Goal: Check status: Check status

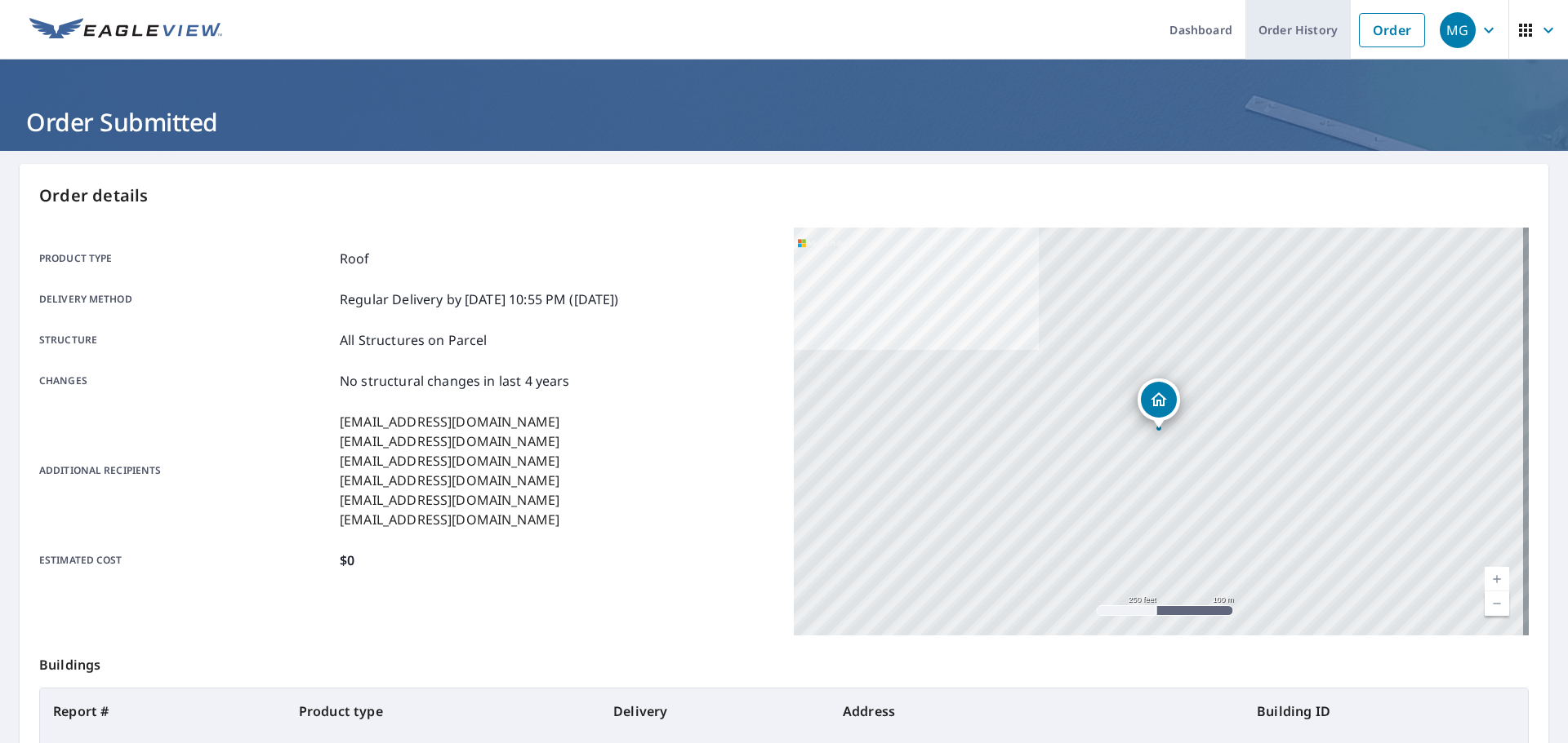
click at [1285, 33] on link "Order History" at bounding box center [1297, 30] width 106 height 60
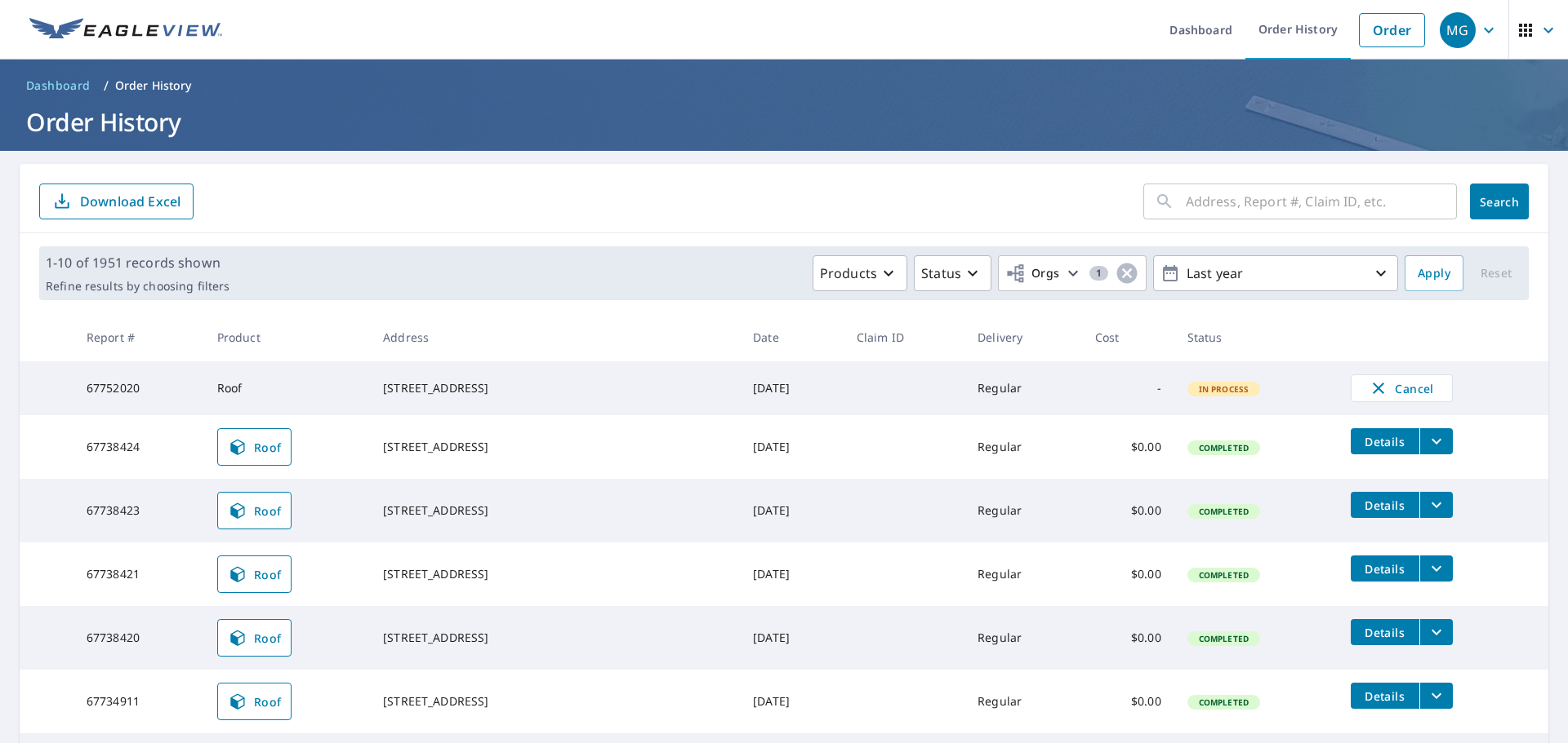
drag, startPoint x: 485, startPoint y: 397, endPoint x: 378, endPoint y: 382, distance: 108.0
click at [378, 382] on td "[STREET_ADDRESS]" at bounding box center [555, 389] width 370 height 54
click at [375, 388] on td "[STREET_ADDRESS]" at bounding box center [555, 389] width 370 height 54
drag, startPoint x: 388, startPoint y: 385, endPoint x: 486, endPoint y: 380, distance: 98.1
click at [486, 380] on td "[STREET_ADDRESS]" at bounding box center [555, 389] width 370 height 54
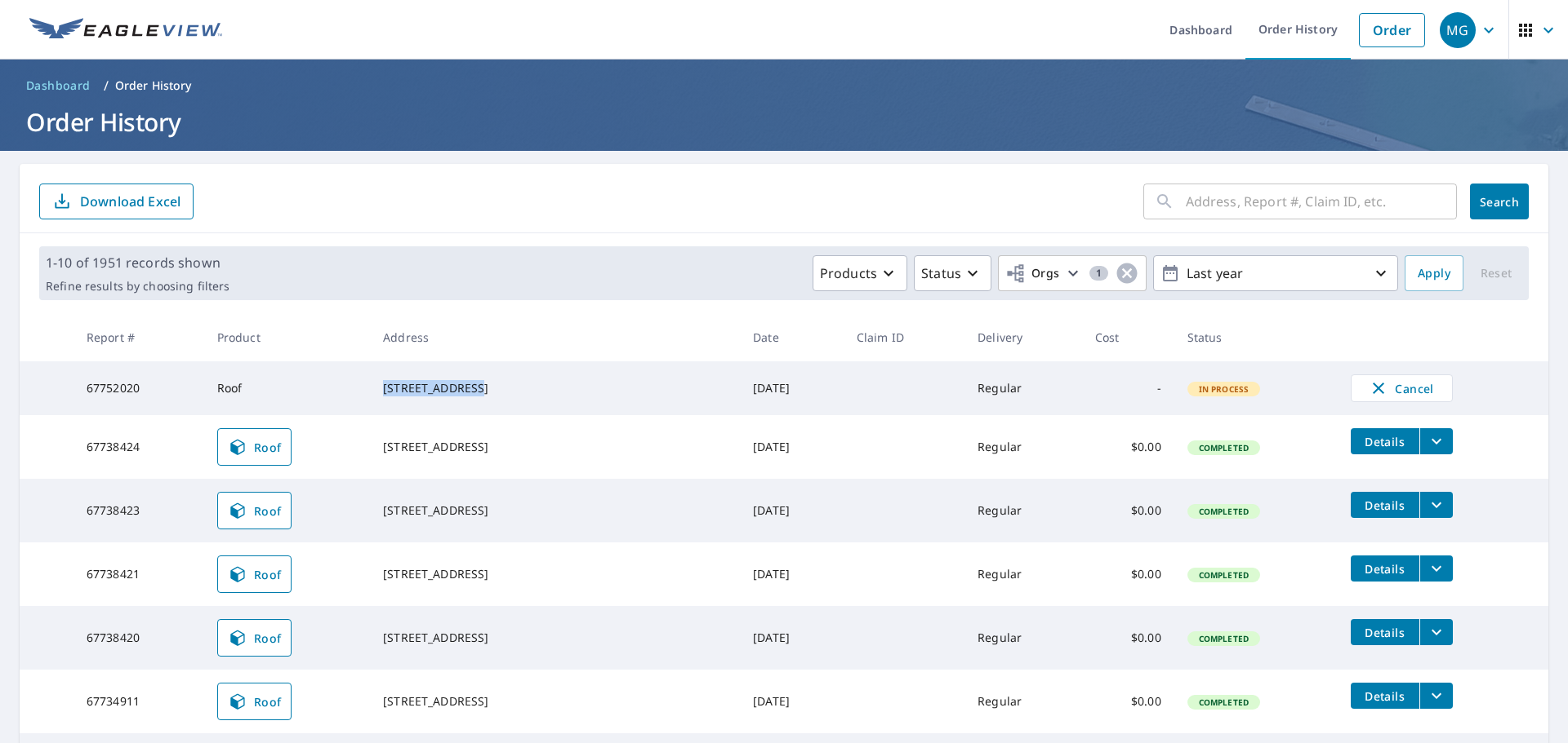
click at [521, 388] on div "[STREET_ADDRESS]" at bounding box center [554, 389] width 344 height 16
drag, startPoint x: 493, startPoint y: 383, endPoint x: 377, endPoint y: 387, distance: 116.1
click at [377, 387] on td "[STREET_ADDRESS]" at bounding box center [555, 389] width 370 height 54
click at [536, 382] on div "[STREET_ADDRESS]" at bounding box center [554, 389] width 344 height 16
drag, startPoint x: 495, startPoint y: 381, endPoint x: 365, endPoint y: 379, distance: 130.0
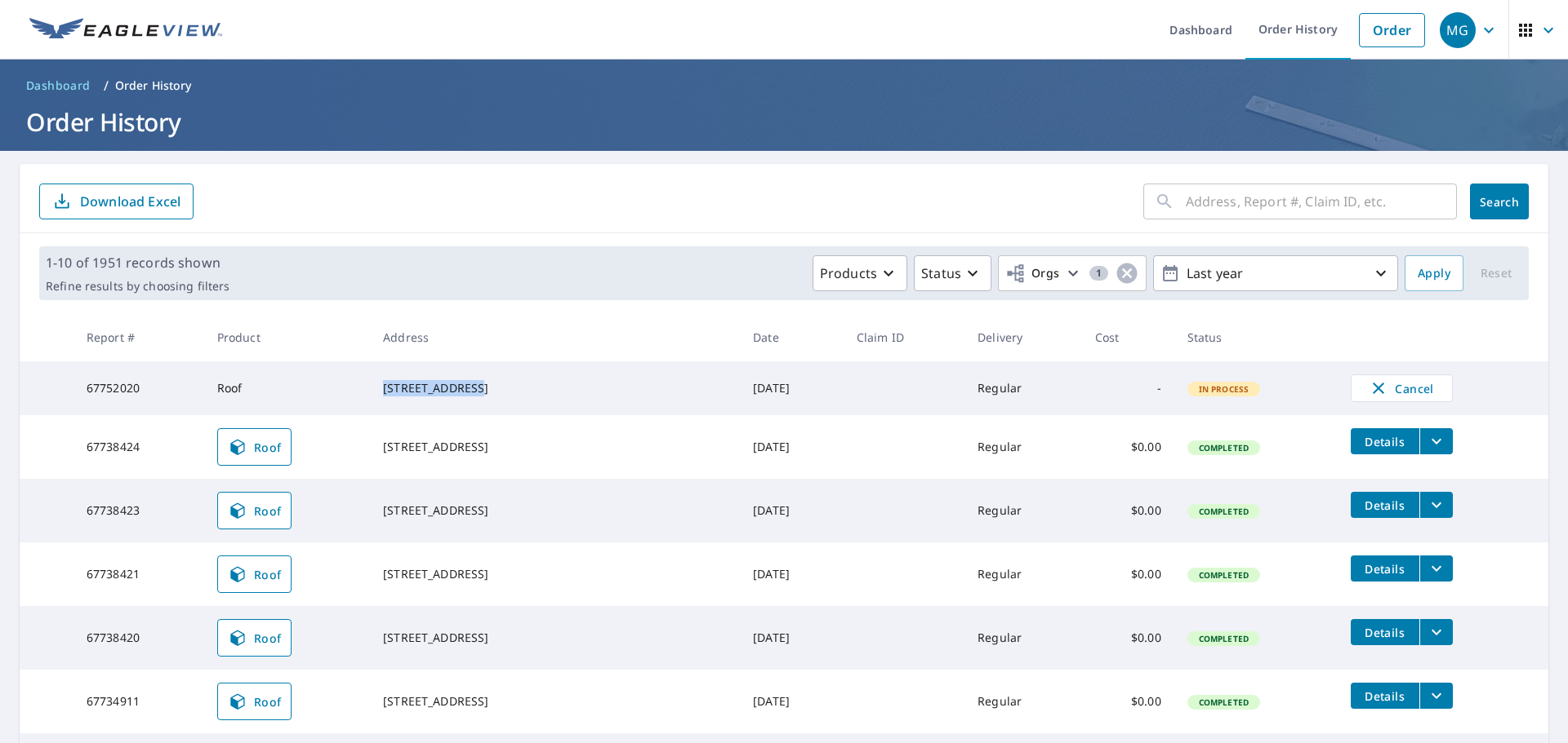
click at [365, 379] on tr "67752020 Roof [STREET_ADDRESS] [DATE] Regular - In Process Cancel" at bounding box center [784, 389] width 1528 height 54
click at [507, 381] on div "[STREET_ADDRESS]" at bounding box center [554, 389] width 344 height 16
drag, startPoint x: 478, startPoint y: 406, endPoint x: 398, endPoint y: 390, distance: 81.6
click at [397, 390] on div "[STREET_ADDRESS]" at bounding box center [554, 389] width 344 height 16
click at [508, 397] on div "[STREET_ADDRESS]" at bounding box center [554, 389] width 344 height 16
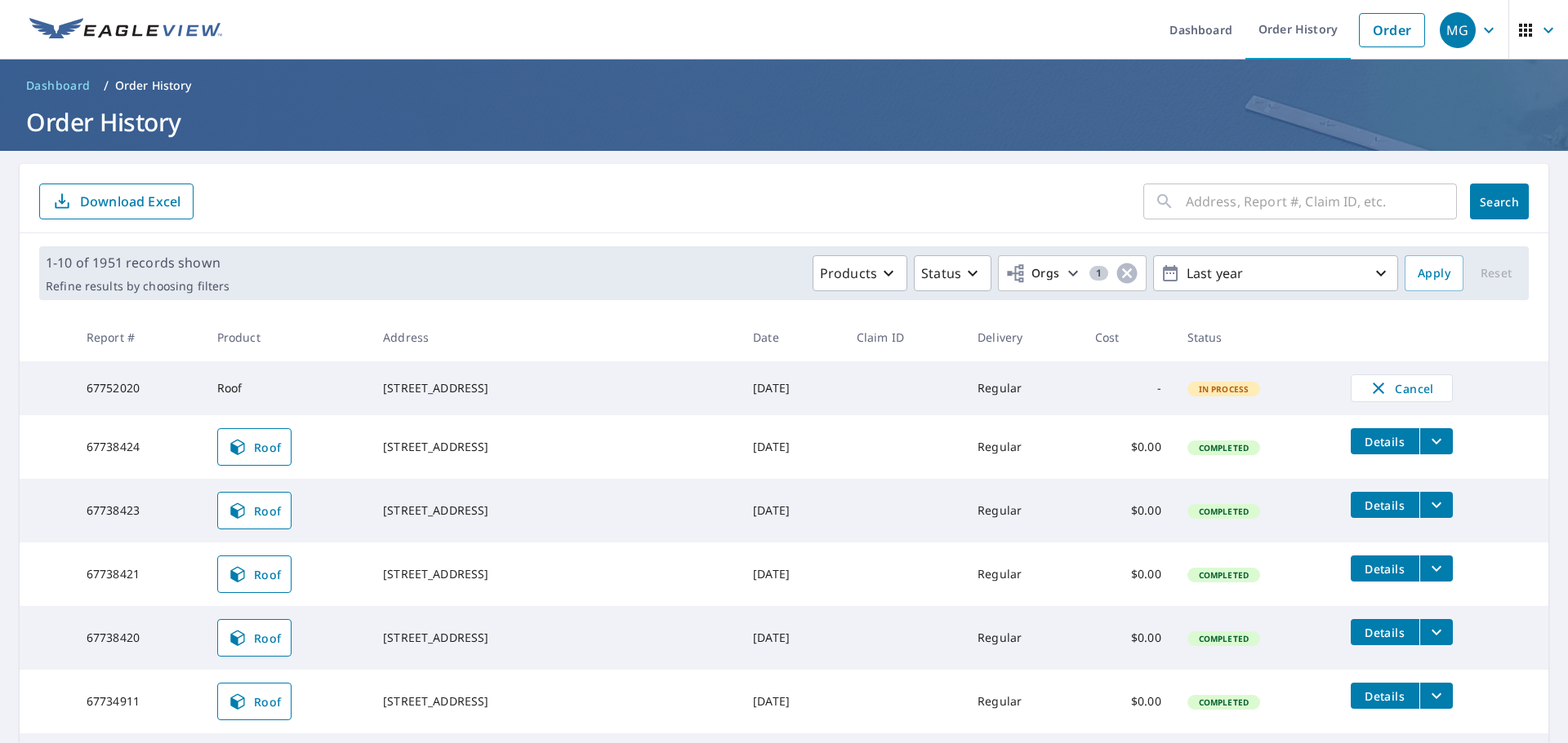
drag, startPoint x: 501, startPoint y: 402, endPoint x: 389, endPoint y: 383, distance: 113.6
click at [389, 383] on div "[STREET_ADDRESS]" at bounding box center [554, 389] width 344 height 16
click at [514, 363] on td "[STREET_ADDRESS]" at bounding box center [555, 389] width 370 height 54
drag, startPoint x: 506, startPoint y: 397, endPoint x: 390, endPoint y: 385, distance: 116.6
click at [390, 385] on div "[STREET_ADDRESS]" at bounding box center [554, 389] width 344 height 16
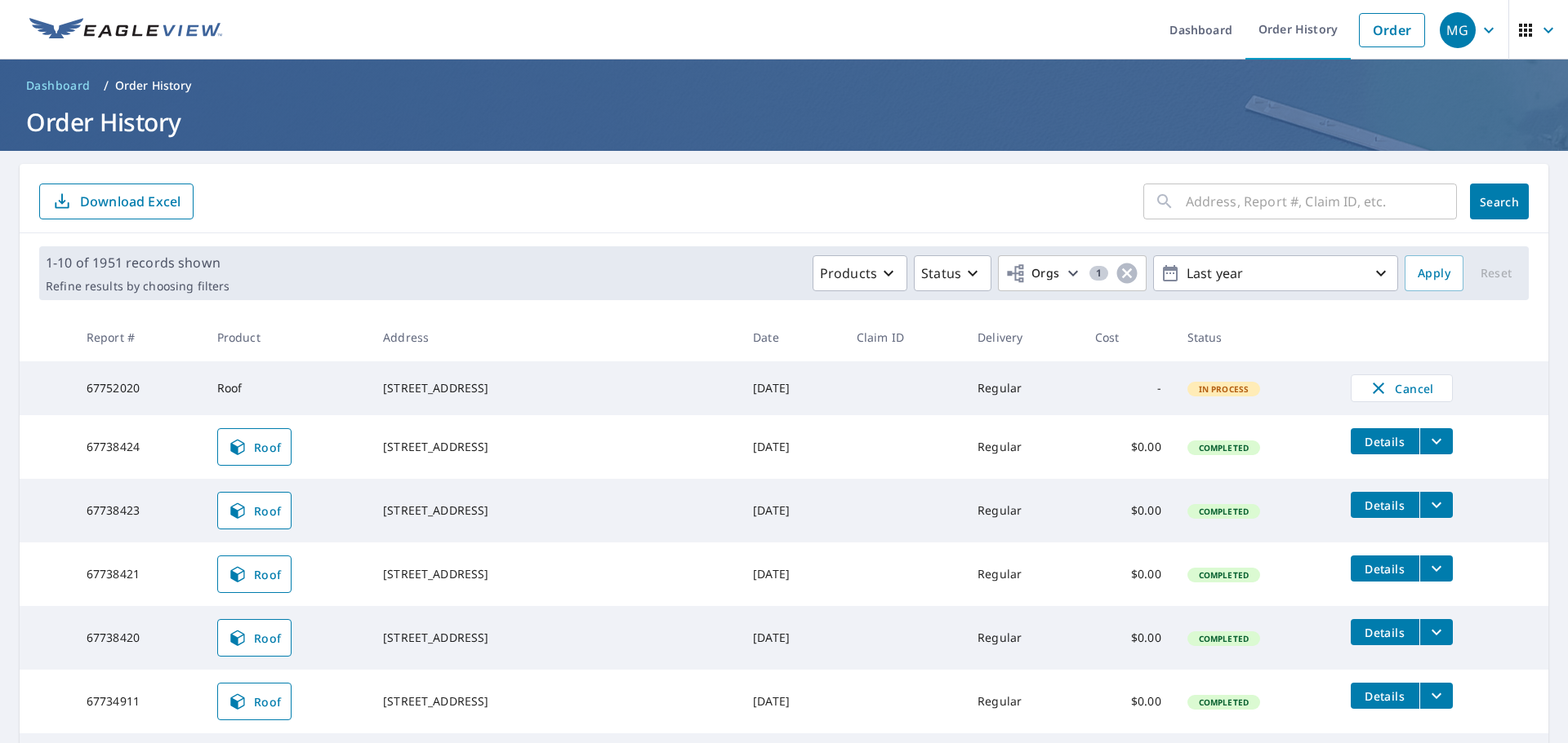
click at [594, 397] on div "[STREET_ADDRESS]" at bounding box center [554, 389] width 344 height 16
click at [1319, 14] on link "Order History" at bounding box center [1297, 30] width 106 height 60
